Goal: Task Accomplishment & Management: Manage account settings

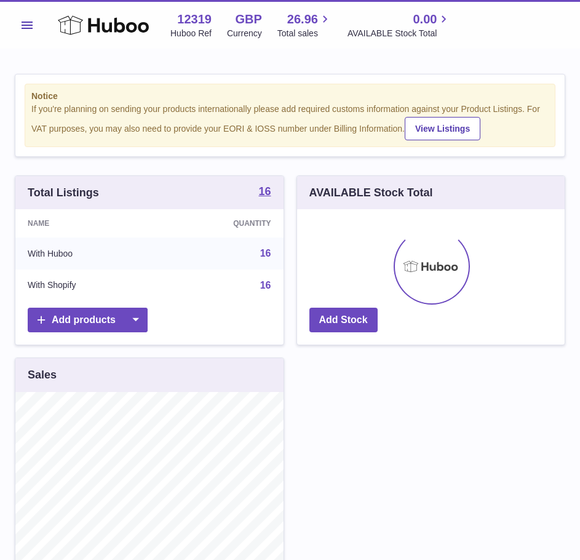
scroll to position [192, 268]
click at [37, 26] on button "Menu" at bounding box center [27, 25] width 25 height 25
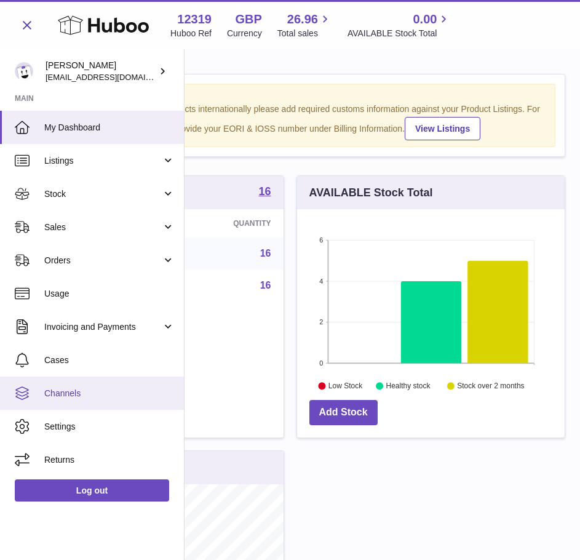
click at [73, 403] on link "Channels" at bounding box center [92, 392] width 184 height 33
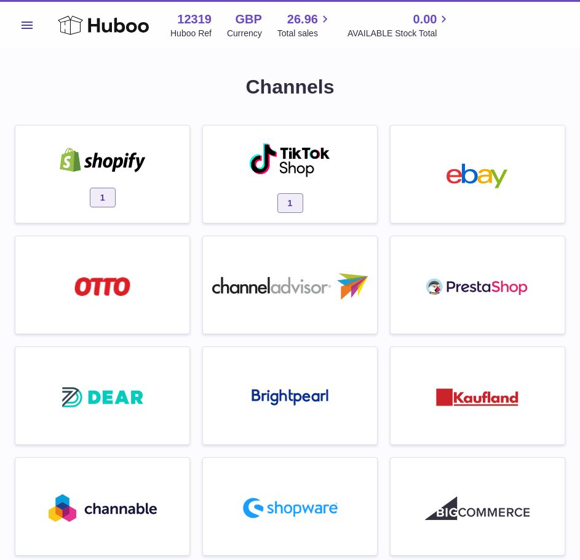
click at [129, 143] on div "1" at bounding box center [103, 177] width 162 height 79
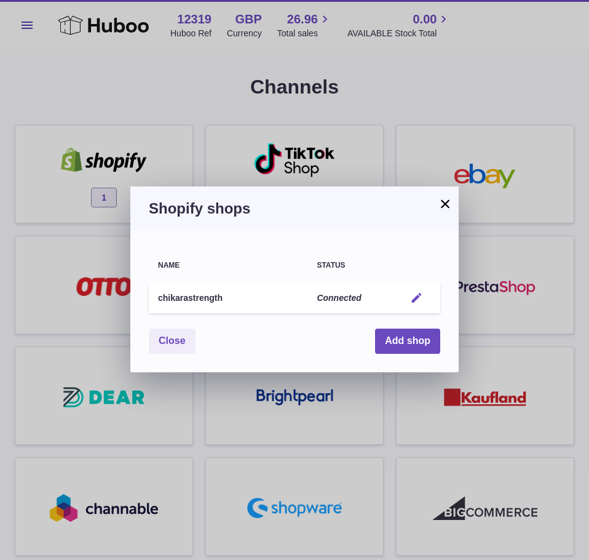
click at [417, 298] on em "button" at bounding box center [416, 297] width 13 height 13
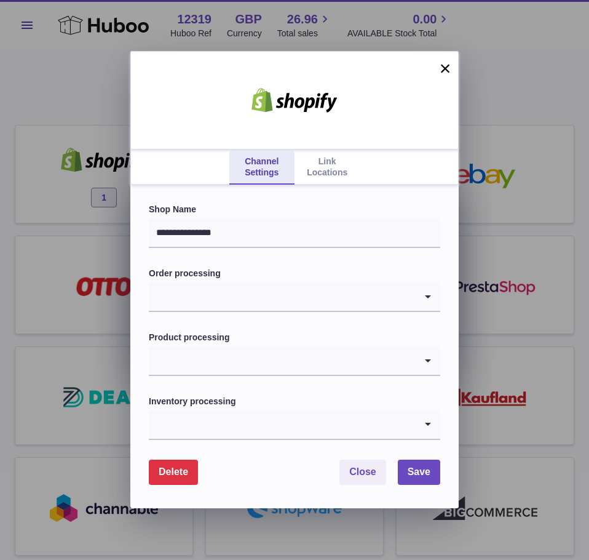
click at [311, 176] on link "Link Locations" at bounding box center [327, 167] width 65 height 34
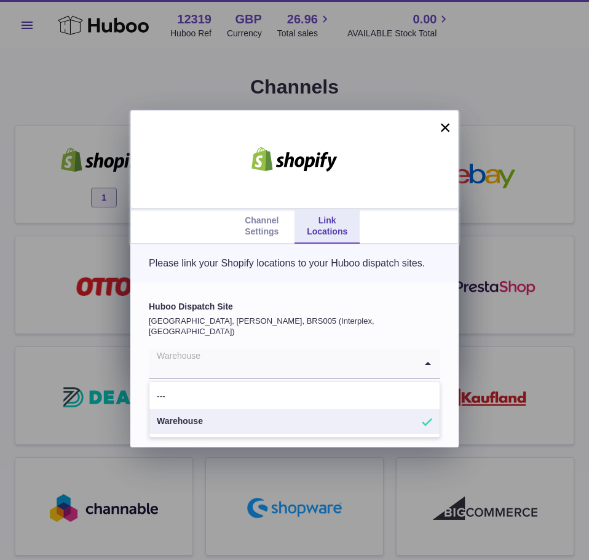
click at [282, 378] on input "Search for option" at bounding box center [282, 363] width 267 height 28
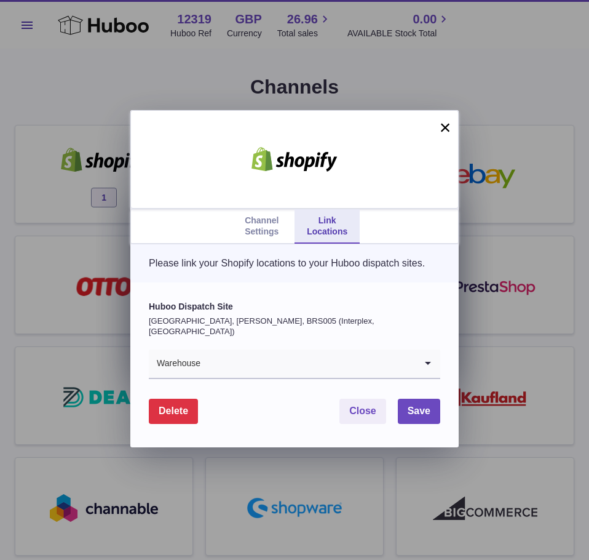
click at [445, 125] on button "×" at bounding box center [445, 127] width 15 height 15
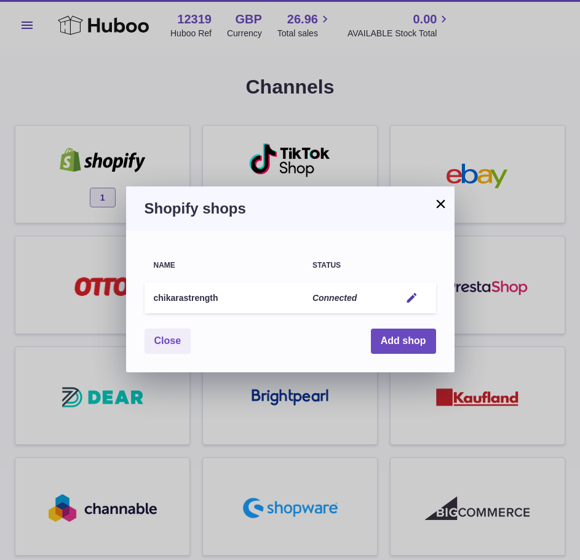
click at [444, 201] on button "×" at bounding box center [441, 203] width 15 height 15
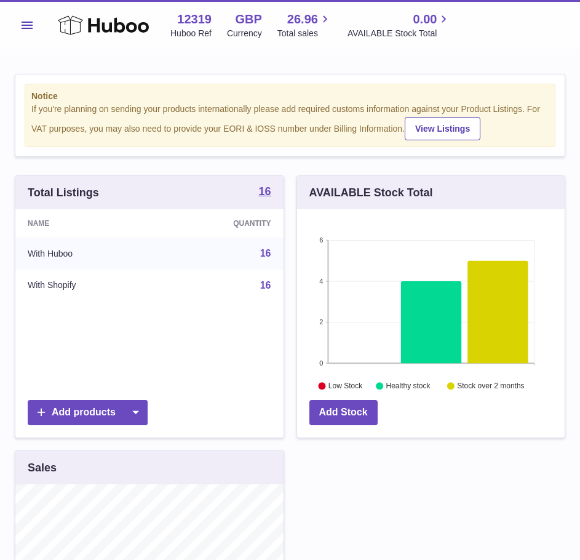
scroll to position [192, 268]
